Goal: Use online tool/utility: Utilize a website feature to perform a specific function

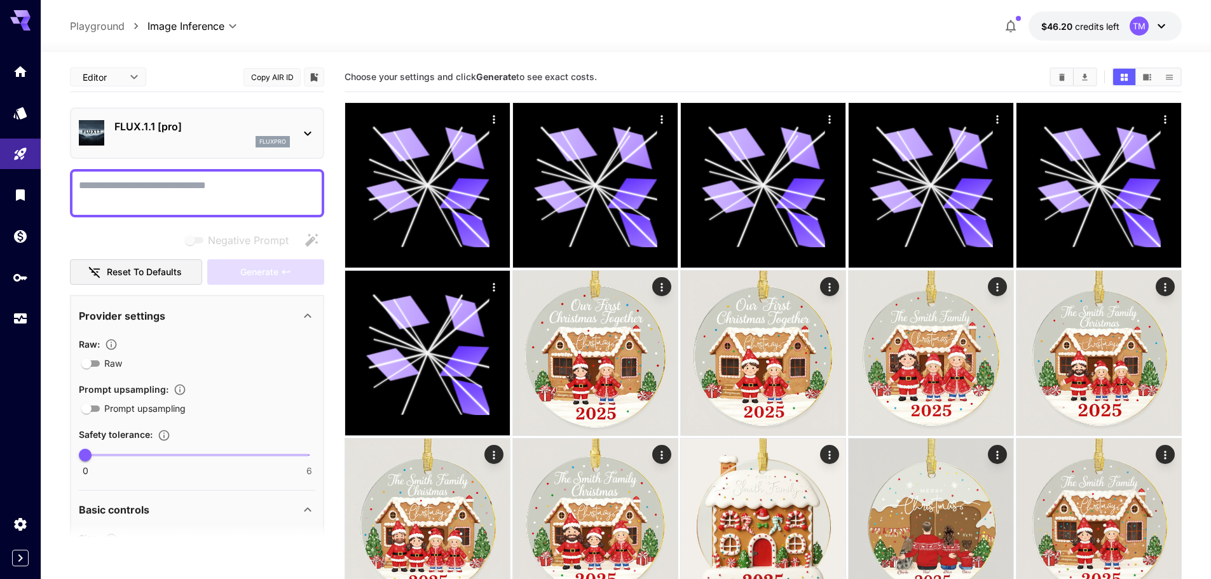
click at [189, 130] on p "FLUX.1.1 [pro]" at bounding box center [202, 126] width 176 height 15
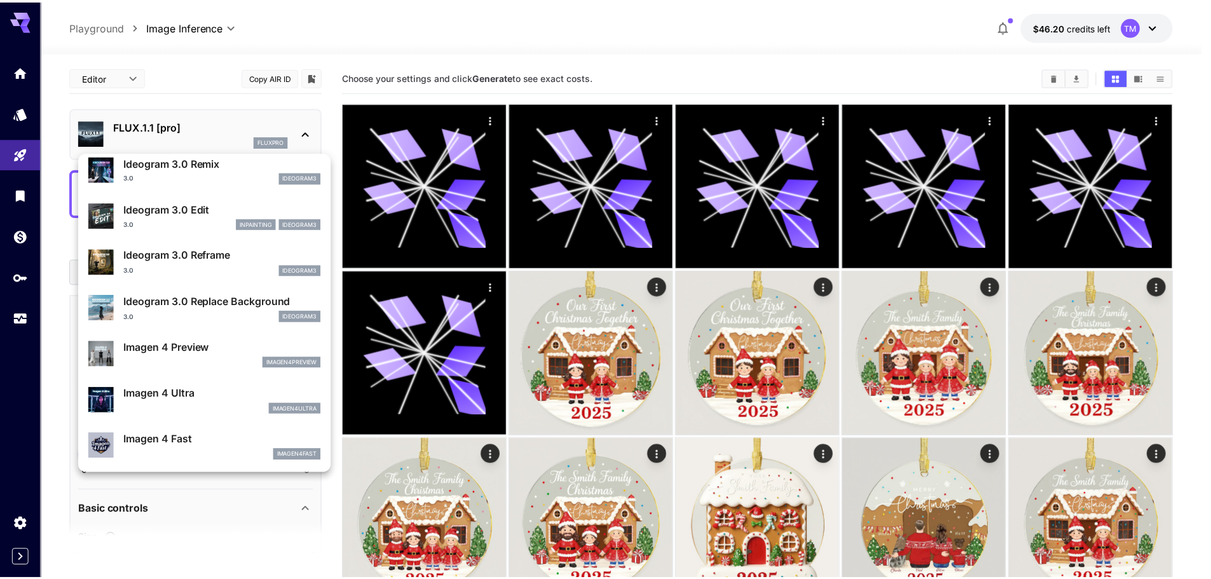
scroll to position [446, 0]
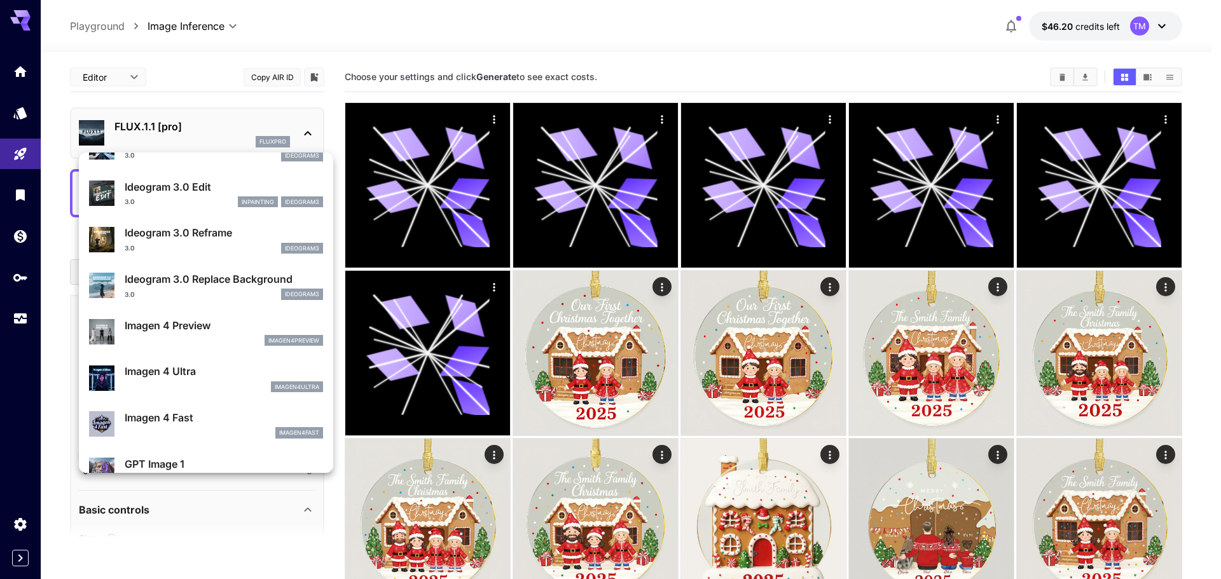
click at [4, 155] on div at bounding box center [610, 289] width 1221 height 579
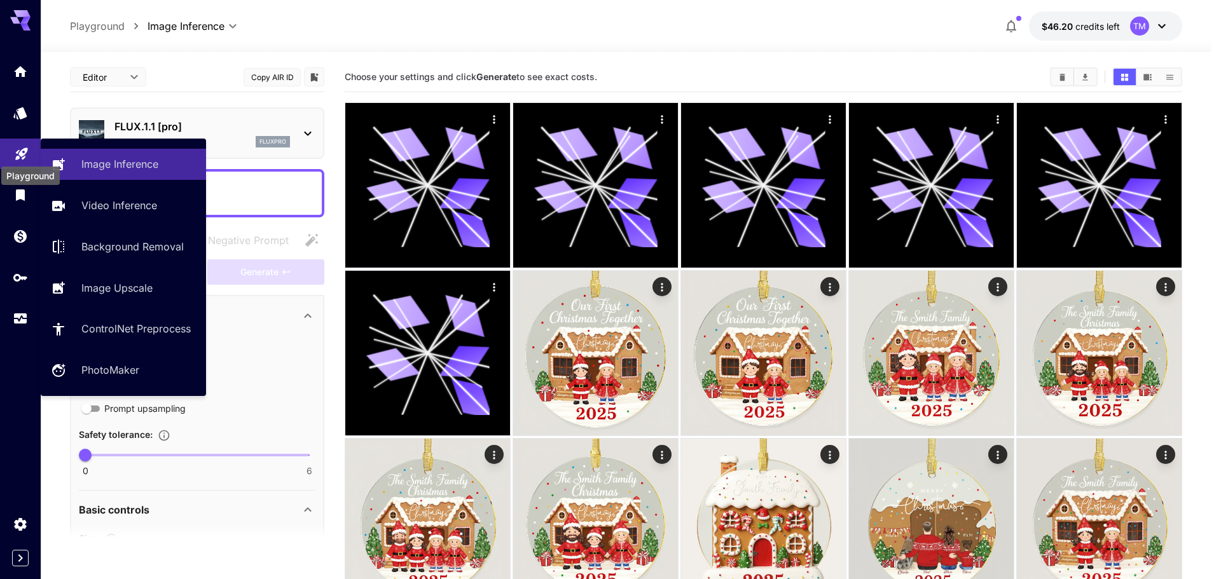
click at [18, 153] on icon "Playground" at bounding box center [21, 150] width 12 height 12
click at [143, 156] on p "Image Inference" at bounding box center [122, 163] width 77 height 15
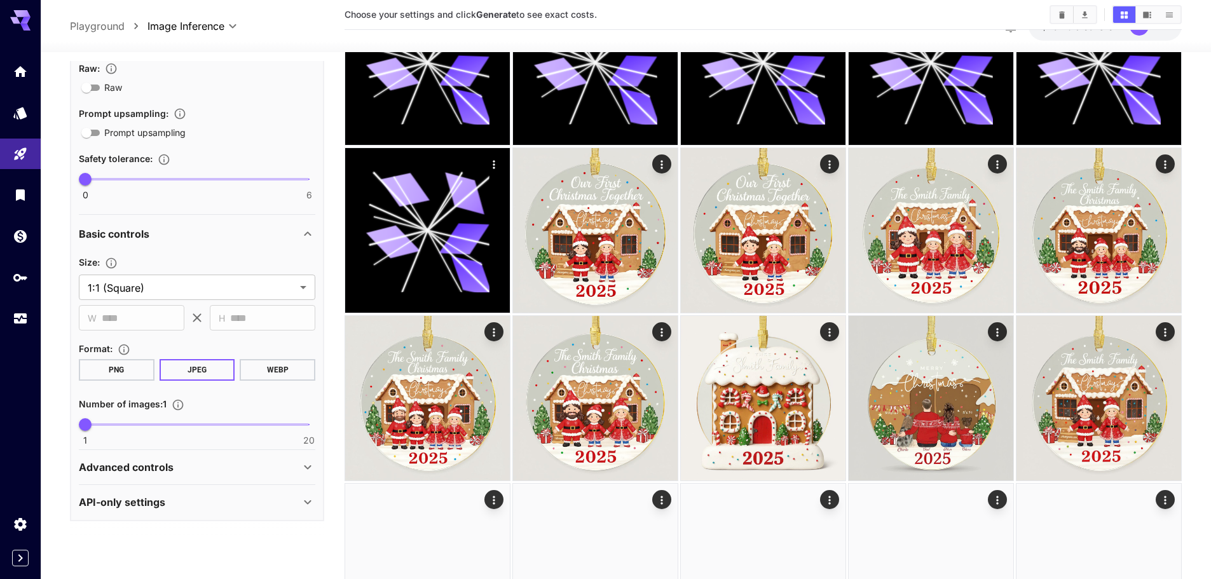
scroll to position [127, 0]
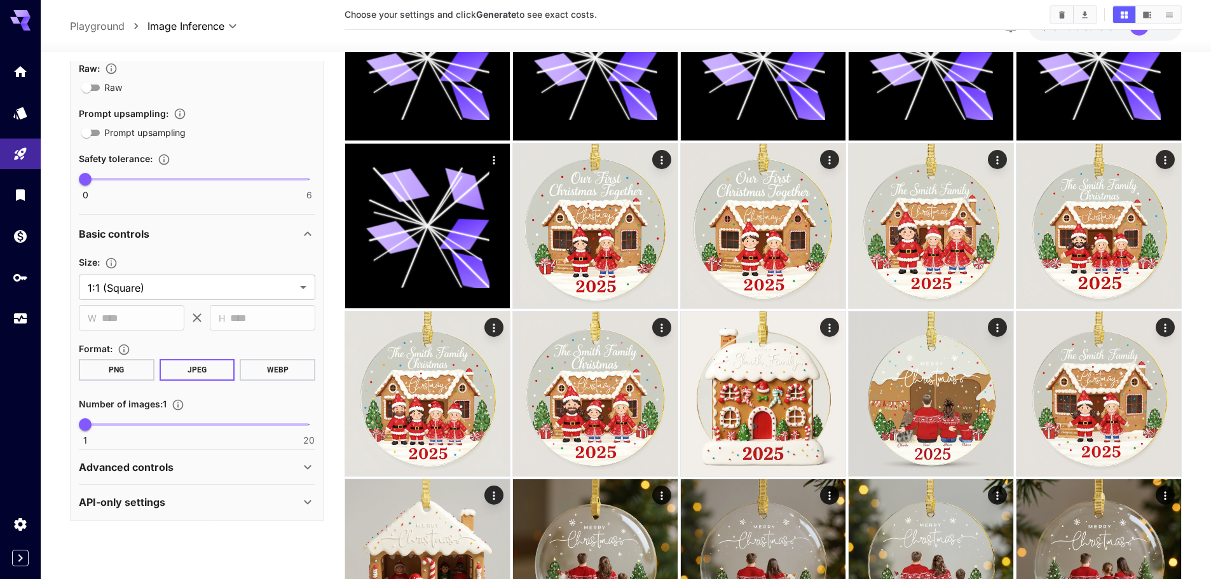
click at [306, 230] on icon at bounding box center [307, 233] width 15 height 15
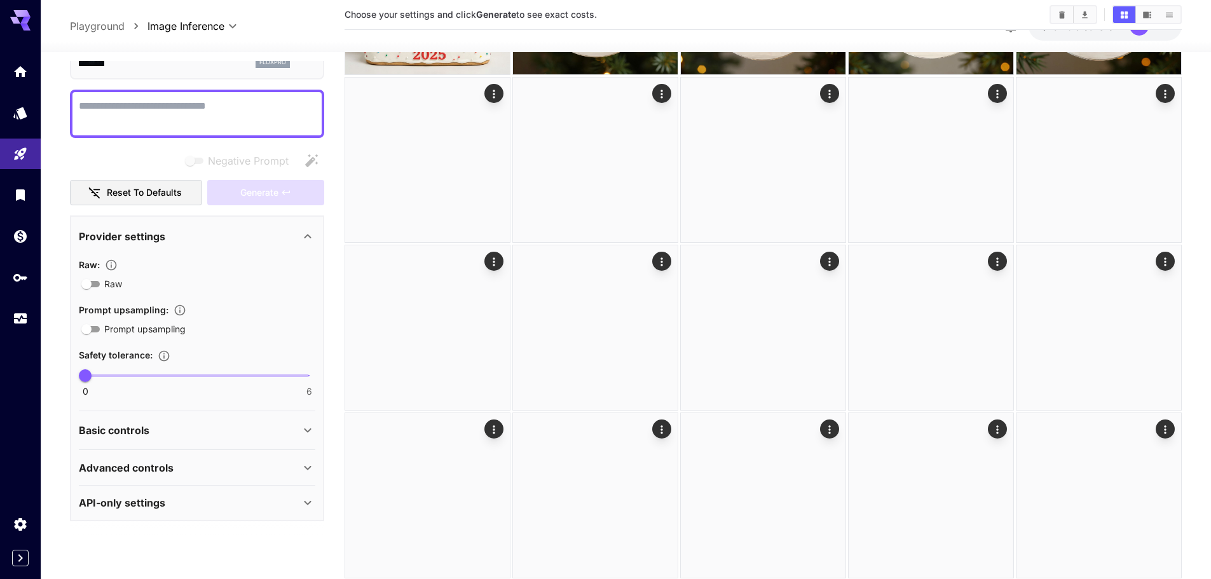
scroll to position [699, 0]
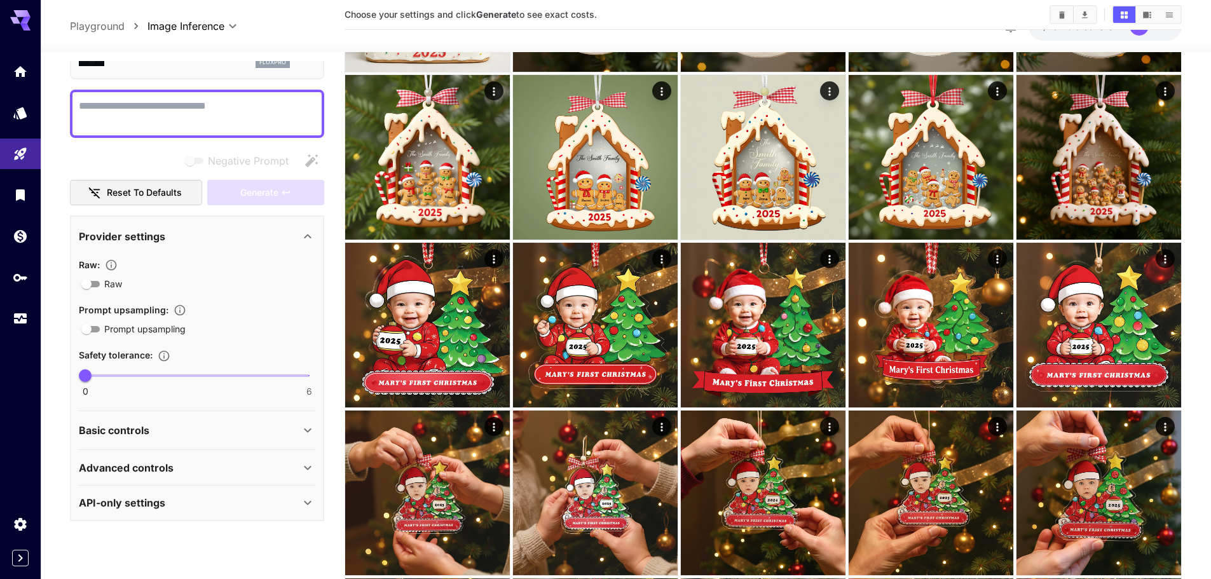
click at [311, 238] on icon at bounding box center [307, 236] width 7 height 4
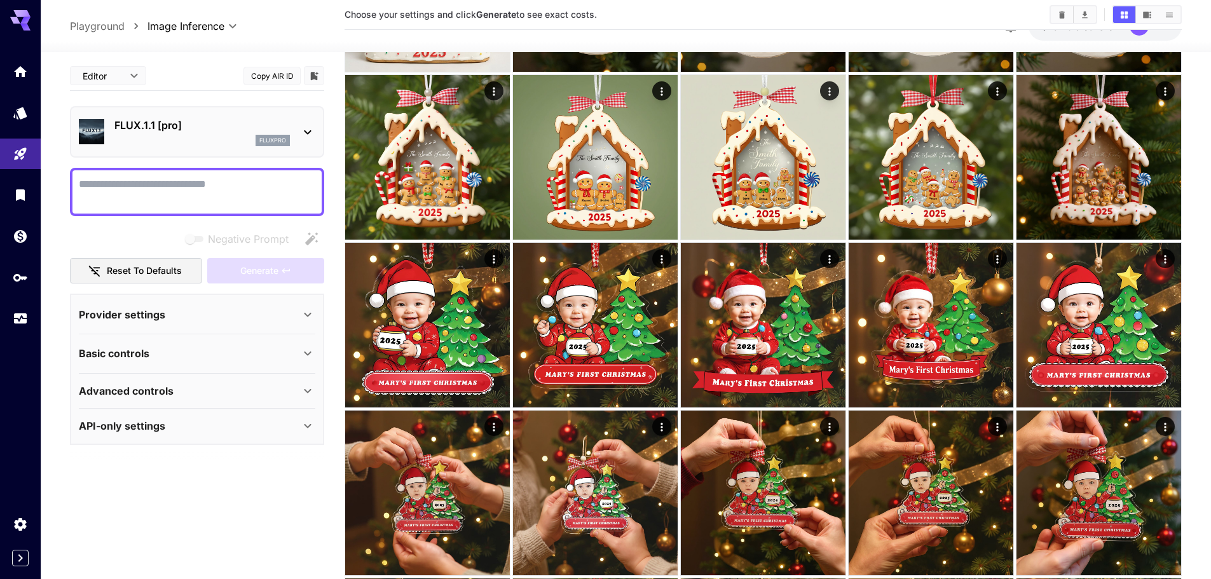
click at [156, 420] on p "API-only settings" at bounding box center [122, 425] width 86 height 15
click at [164, 386] on p "Advanced controls" at bounding box center [126, 390] width 95 height 15
click at [138, 347] on p "Basic controls" at bounding box center [114, 353] width 71 height 15
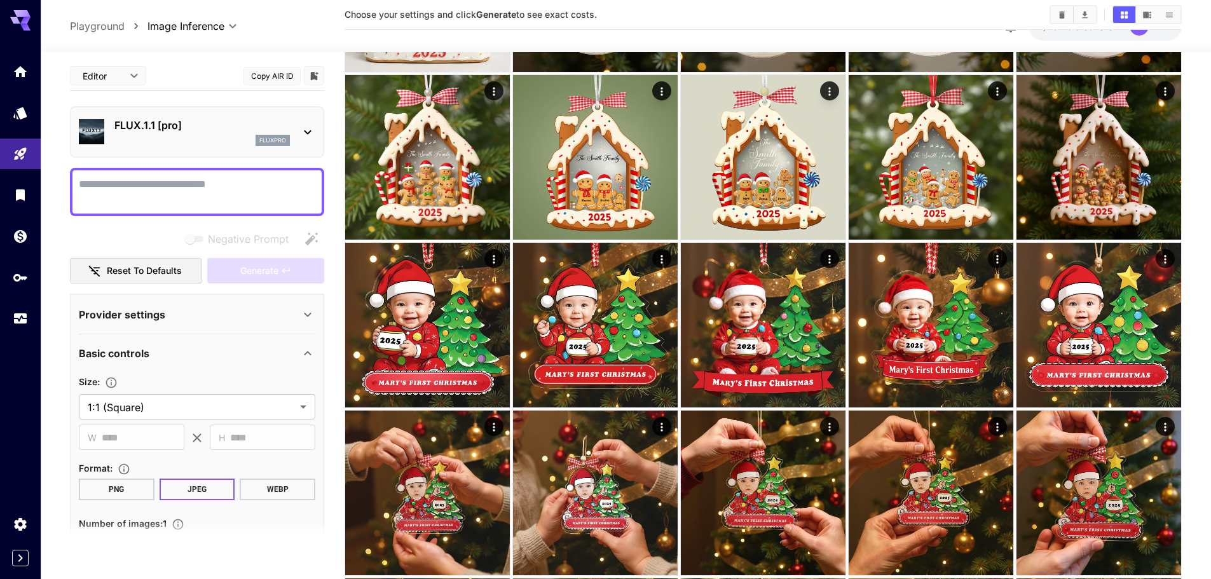
click at [146, 313] on p "Provider settings" at bounding box center [122, 314] width 86 height 15
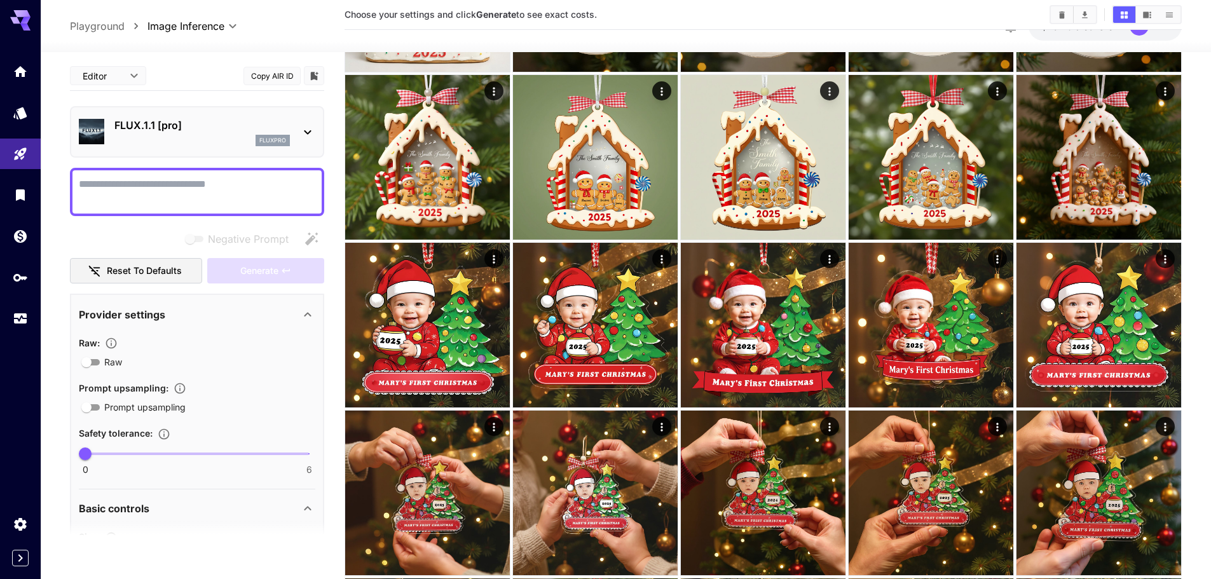
click at [228, 128] on p "FLUX.1.1 [pro]" at bounding box center [202, 125] width 176 height 15
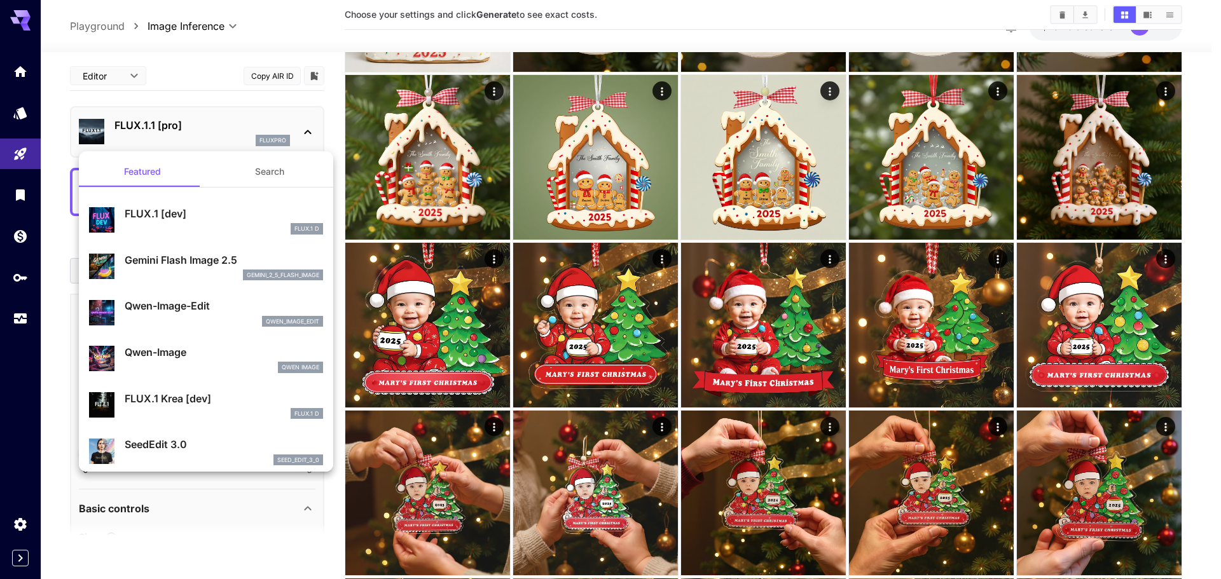
click at [99, 23] on div at bounding box center [610, 289] width 1221 height 579
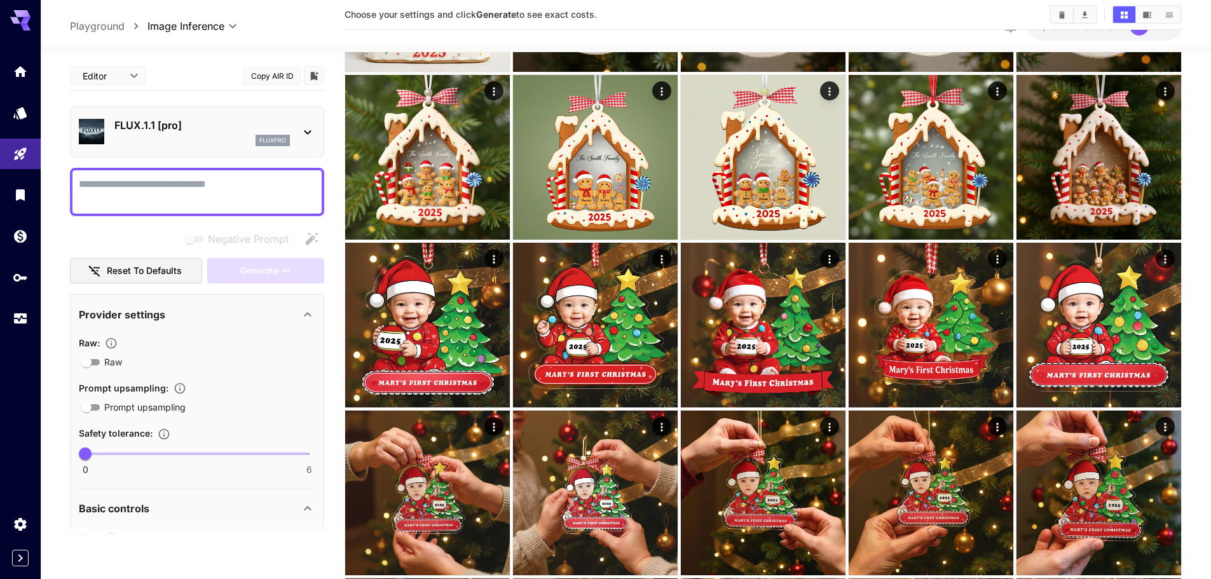
click at [174, 127] on p "FLUX.1.1 [pro]" at bounding box center [202, 125] width 176 height 15
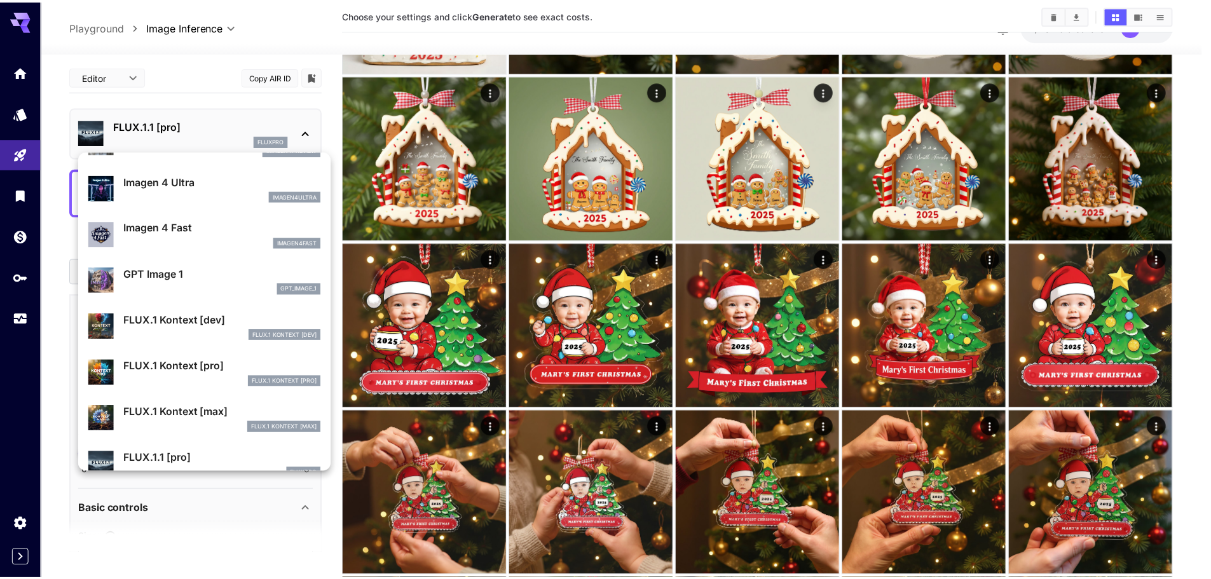
scroll to position [699, 0]
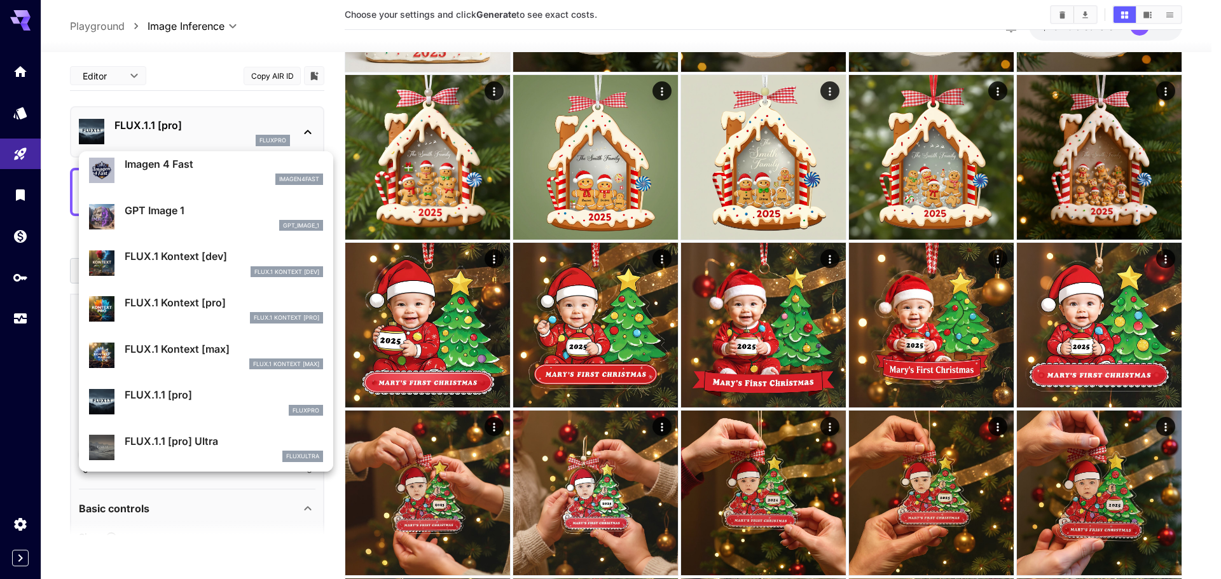
click at [200, 306] on p "FLUX.1 Kontext [pro]" at bounding box center [224, 302] width 198 height 15
